Goal: Task Accomplishment & Management: Manage account settings

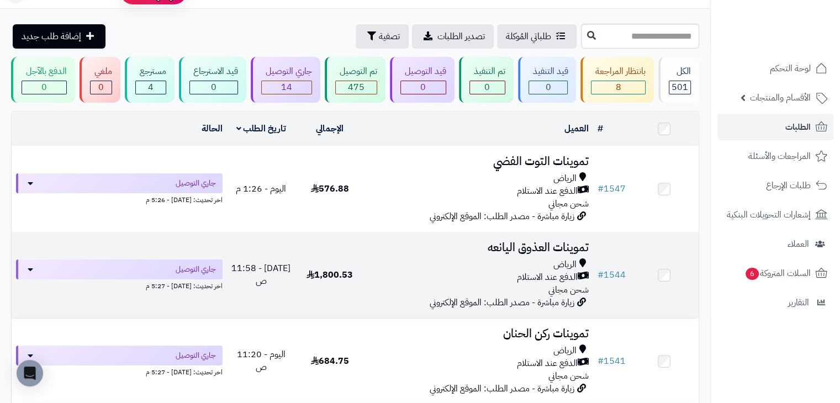
scroll to position [31, 0]
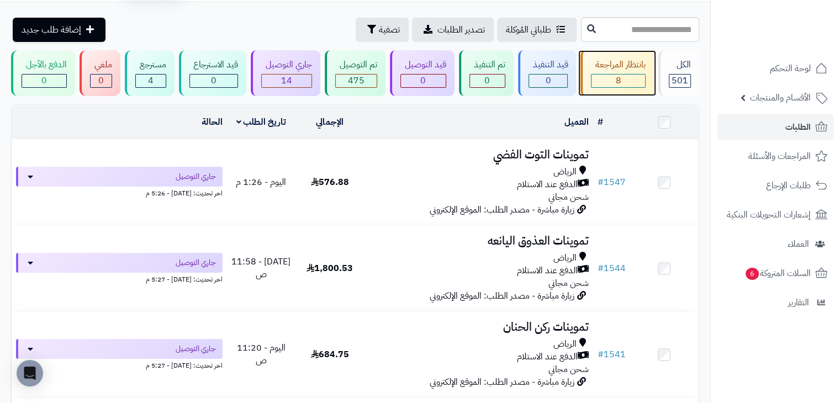
click at [608, 67] on div "بانتظار المراجعة" at bounding box center [618, 65] width 55 height 13
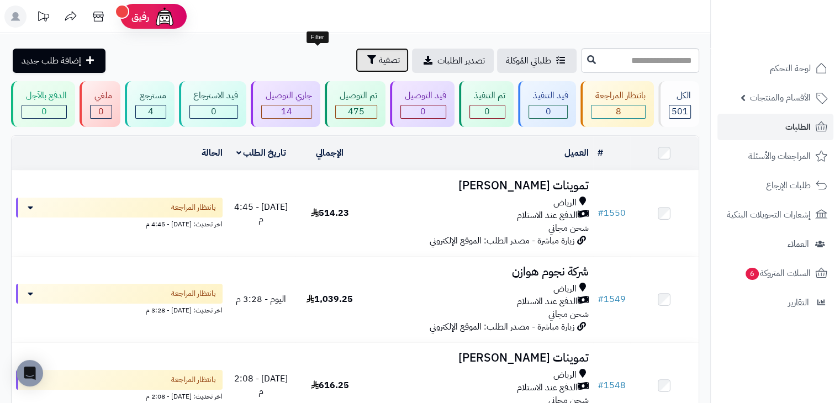
click at [356, 64] on button "تصفية" at bounding box center [382, 60] width 53 height 24
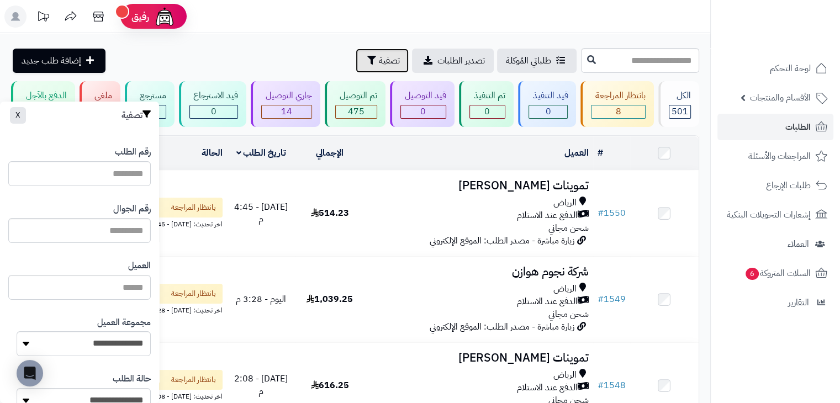
scroll to position [137, 0]
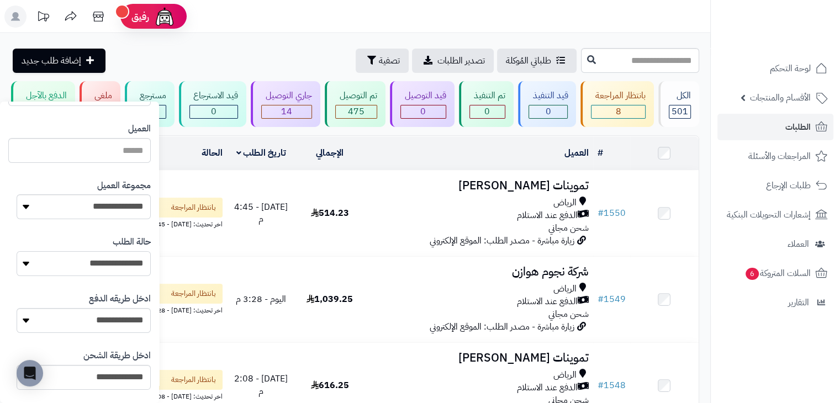
click at [82, 258] on select "**********" at bounding box center [84, 263] width 134 height 25
click at [100, 209] on select "**********" at bounding box center [84, 206] width 134 height 25
select select "*"
click at [17, 194] on select "**********" at bounding box center [84, 206] width 134 height 25
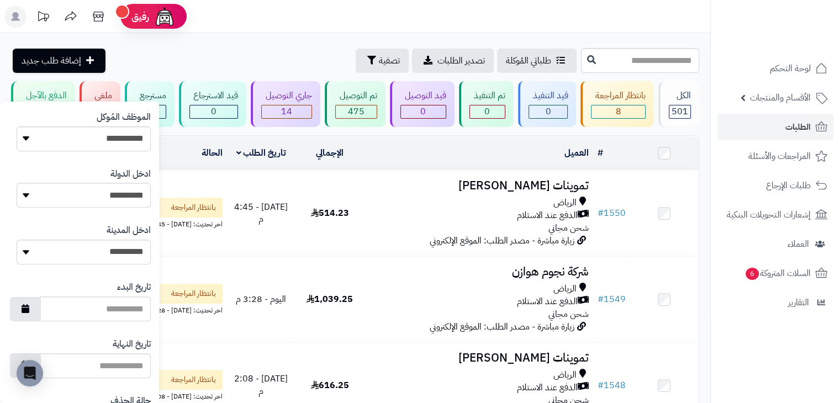
scroll to position [588, 0]
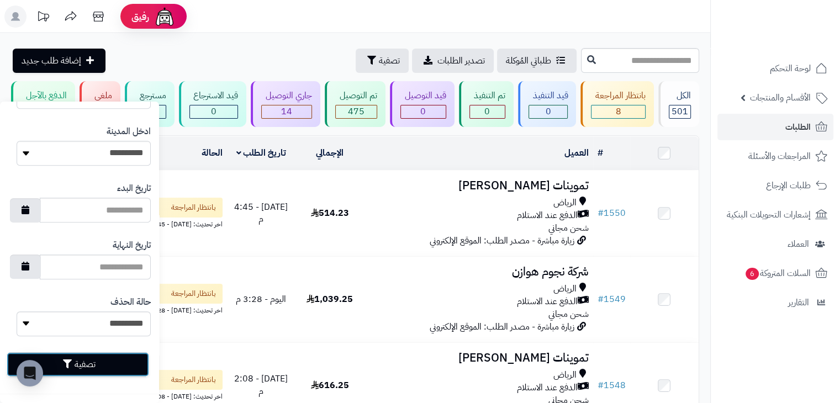
click at [76, 363] on button "تصفية" at bounding box center [78, 364] width 143 height 24
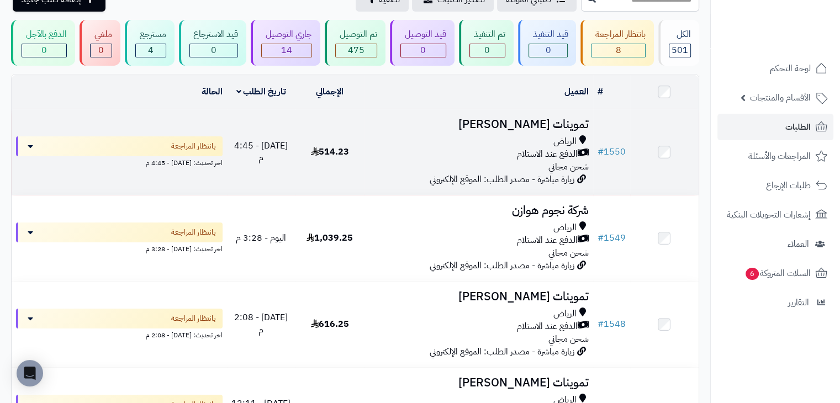
scroll to position [62, 0]
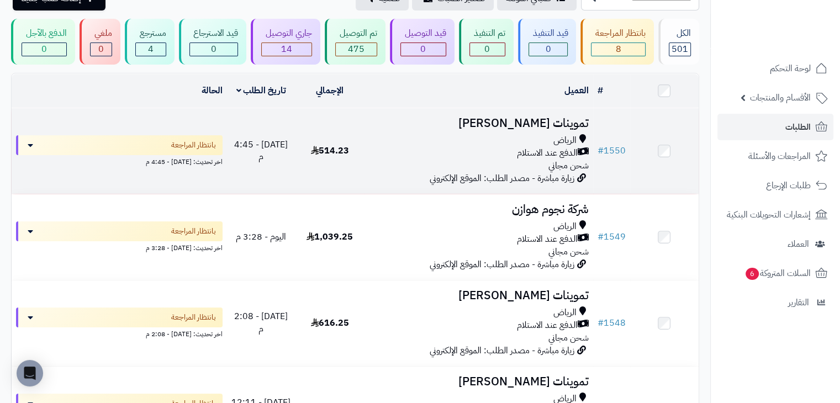
click at [503, 184] on td "تموينات صيته العجمي الرياض الدفع عند الاستلام شحن مجاني زيارة مباشرة - مصدر الط…" at bounding box center [478, 151] width 229 height 86
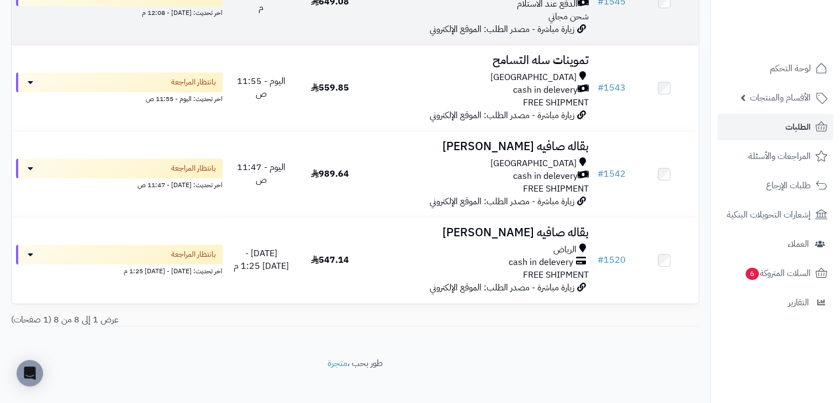
scroll to position [567, 0]
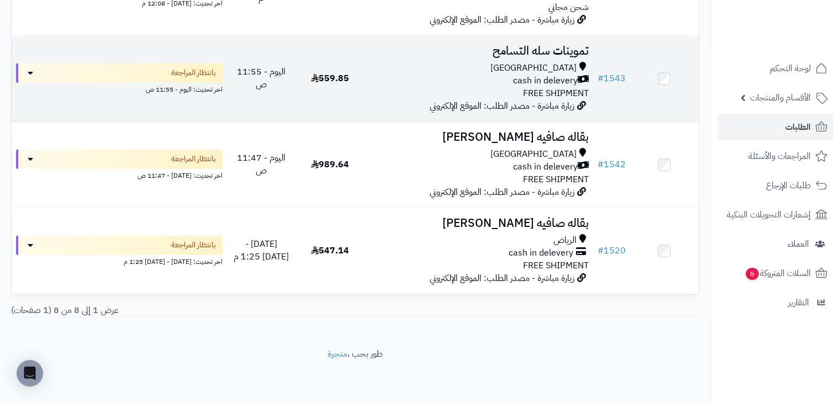
click at [468, 87] on div "Riyadh cash in delevery FREE SHIPMENT" at bounding box center [478, 81] width 220 height 38
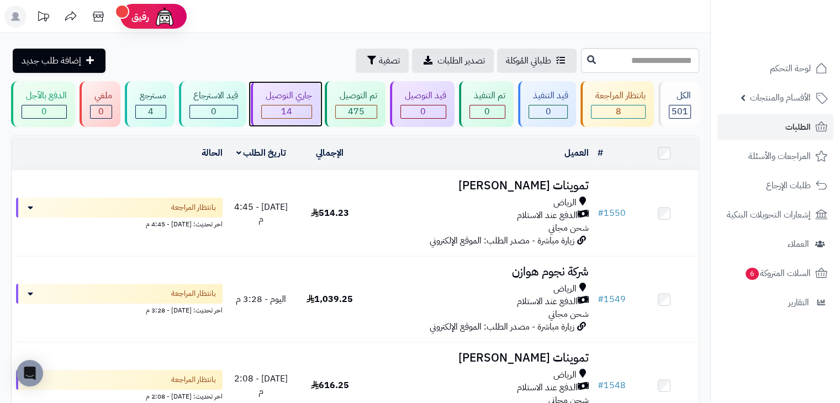
click at [316, 88] on div "جاري التوصيل 14" at bounding box center [286, 104] width 70 height 46
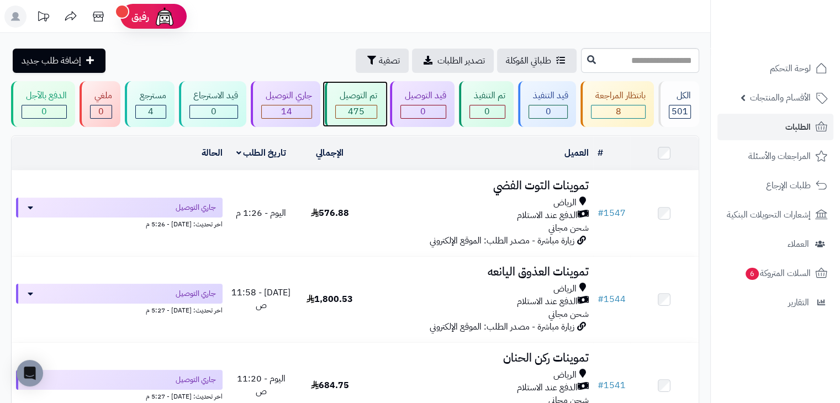
click at [377, 91] on div "تم التوصيل" at bounding box center [356, 95] width 42 height 13
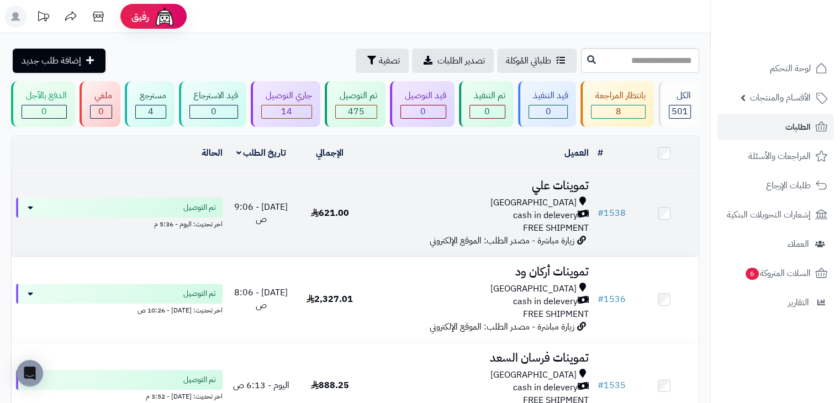
click at [382, 204] on div "[GEOGRAPHIC_DATA]" at bounding box center [478, 203] width 220 height 13
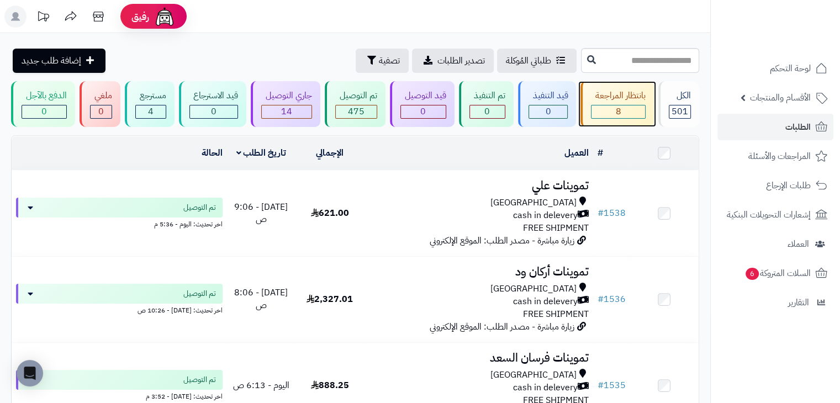
click at [619, 97] on div "بانتظار المراجعة" at bounding box center [618, 95] width 55 height 13
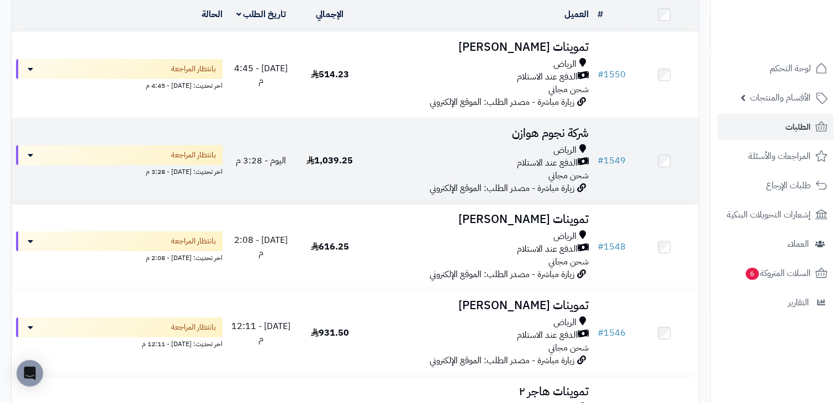
scroll to position [125, 0]
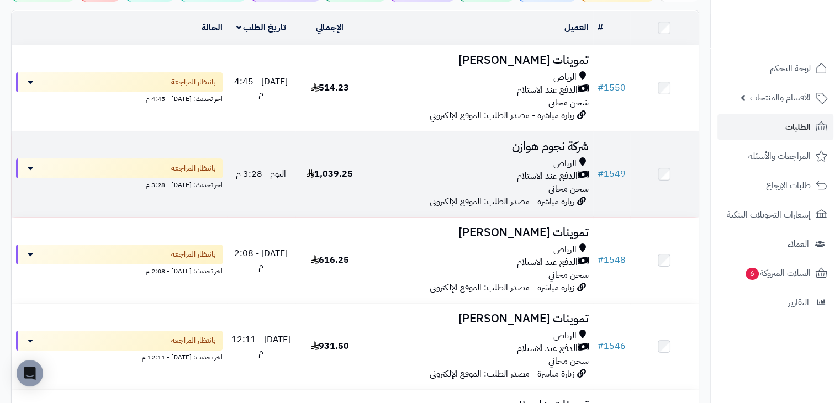
click at [453, 173] on div "الدفع عند الاستلام" at bounding box center [478, 176] width 220 height 13
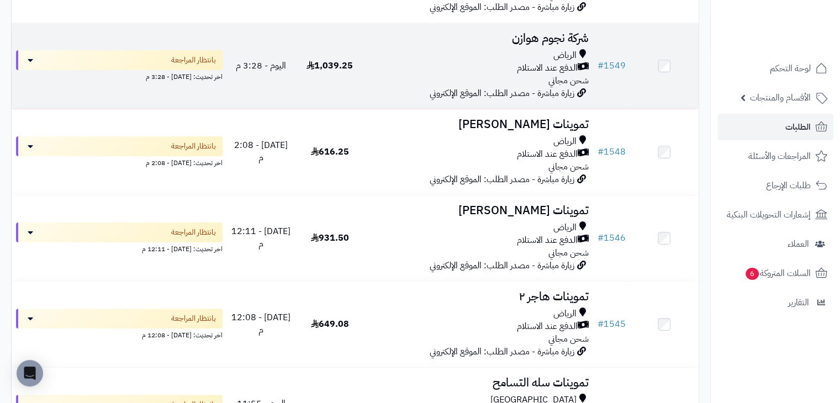
scroll to position [236, 0]
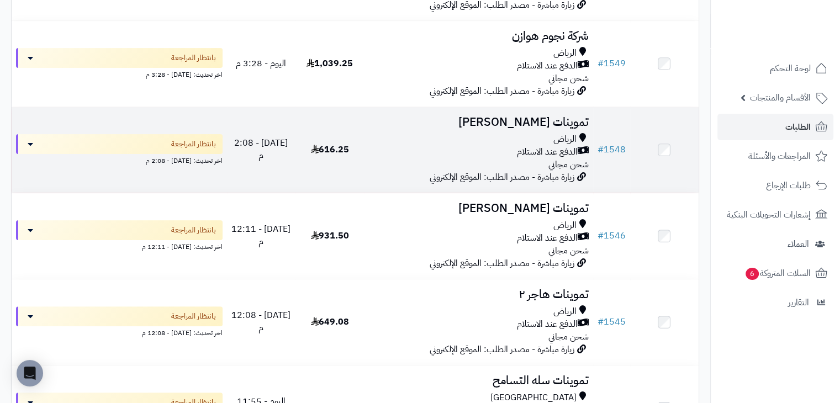
click at [387, 162] on div "[PERSON_NAME] عند الاستلام شحن مجاني" at bounding box center [478, 152] width 220 height 38
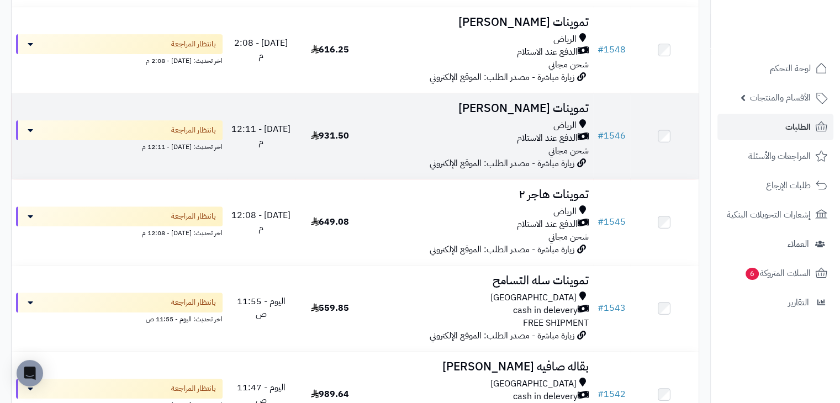
scroll to position [346, 0]
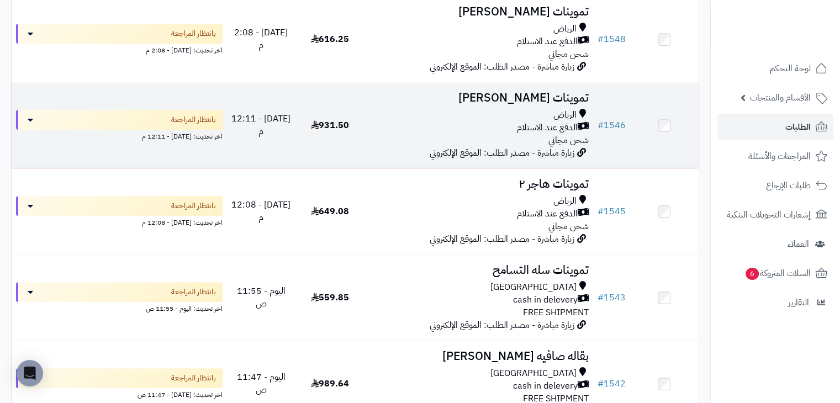
click at [435, 136] on div "الرياض الدفع عند الاستلام شحن مجاني" at bounding box center [478, 128] width 220 height 38
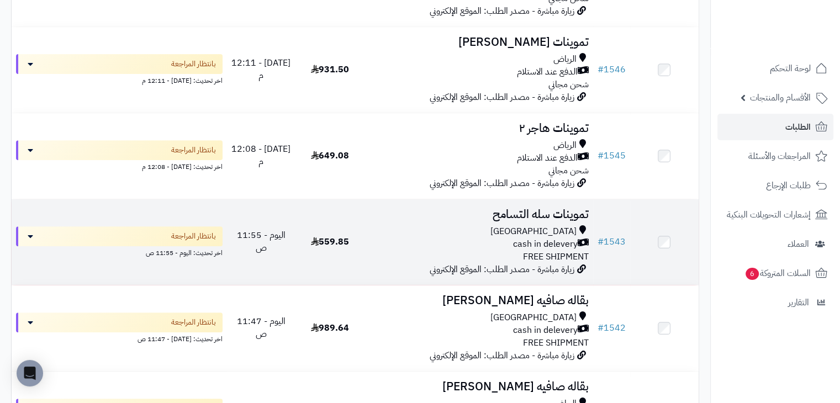
scroll to position [402, 0]
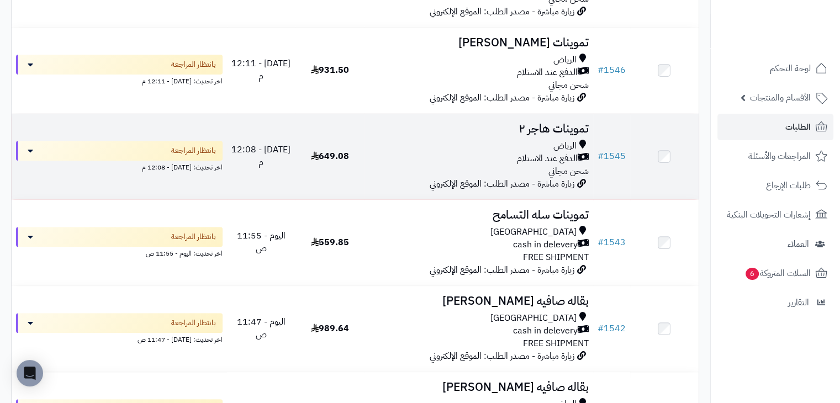
click at [420, 173] on div "الرياض الدفع عند الاستلام شحن مجاني" at bounding box center [478, 159] width 220 height 38
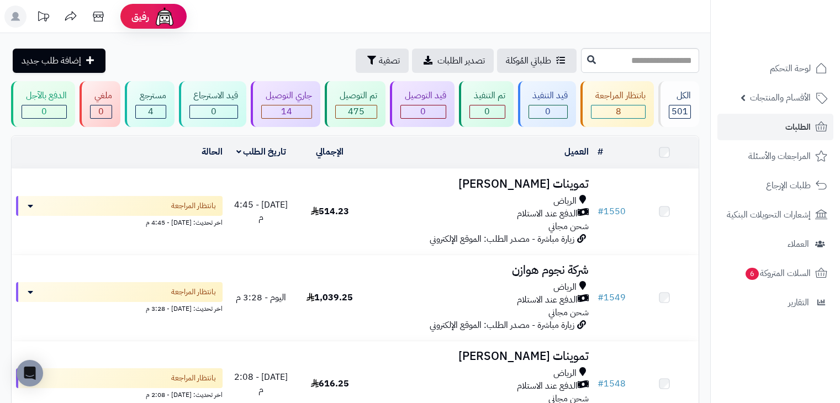
scroll to position [402, 0]
